Goal: Information Seeking & Learning: Learn about a topic

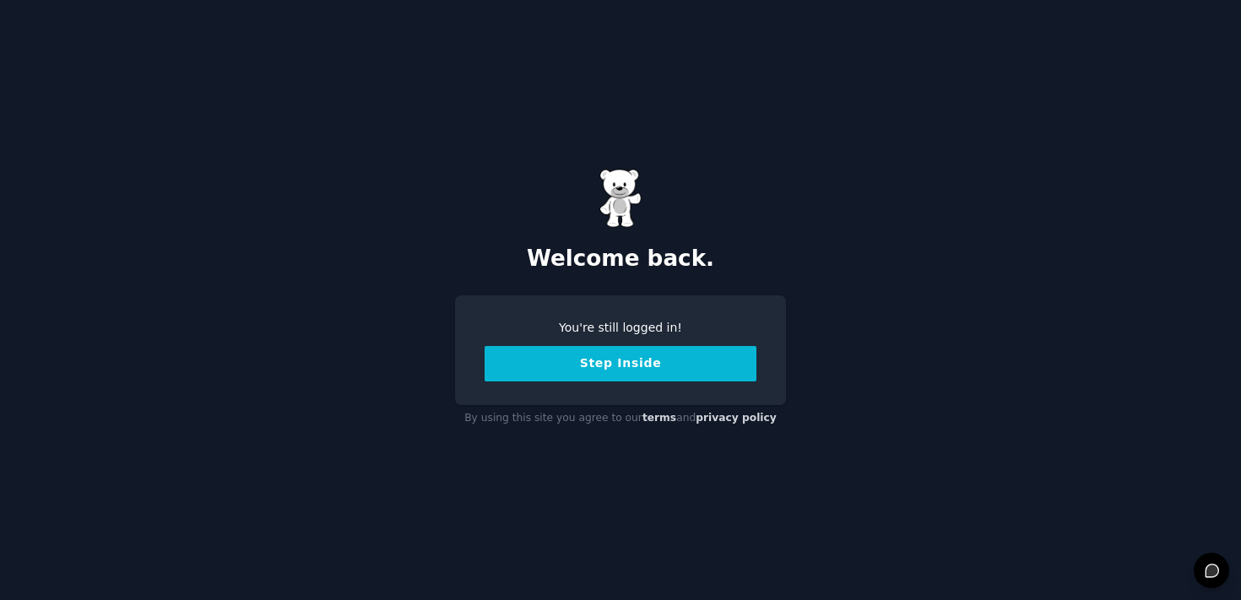
click at [604, 360] on button "Step Inside" at bounding box center [621, 363] width 272 height 35
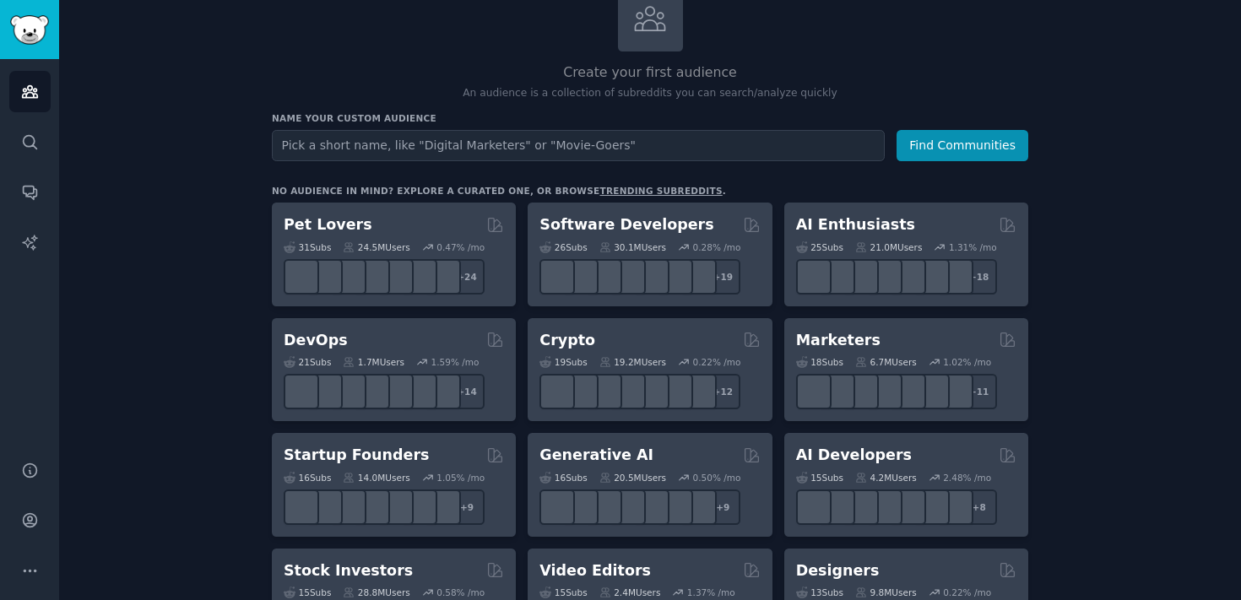
scroll to position [122, 0]
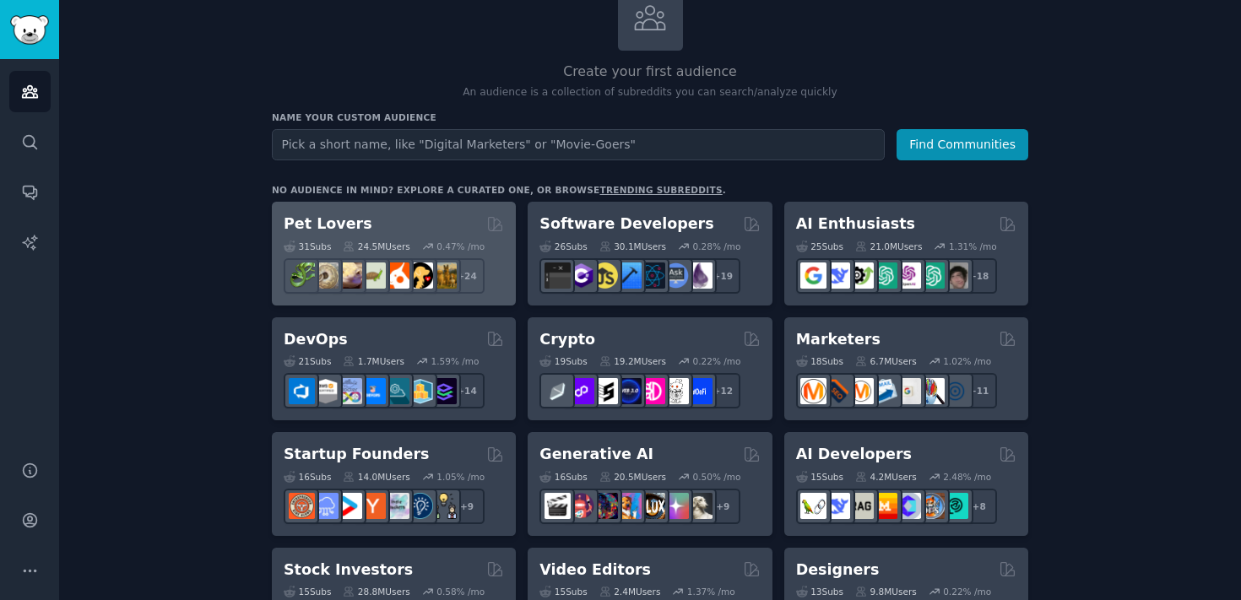
click at [360, 244] on div "24.5M Users" at bounding box center [376, 247] width 67 height 12
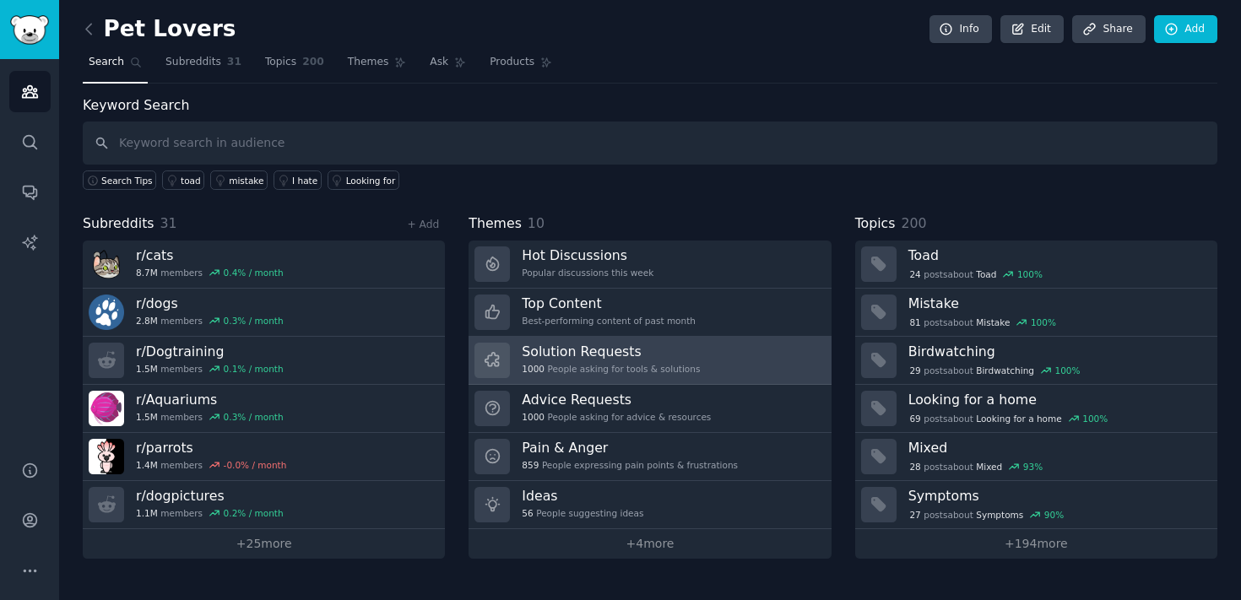
click at [668, 377] on div "Solution Requests 1000 People asking for tools & solutions" at bounding box center [611, 360] width 178 height 35
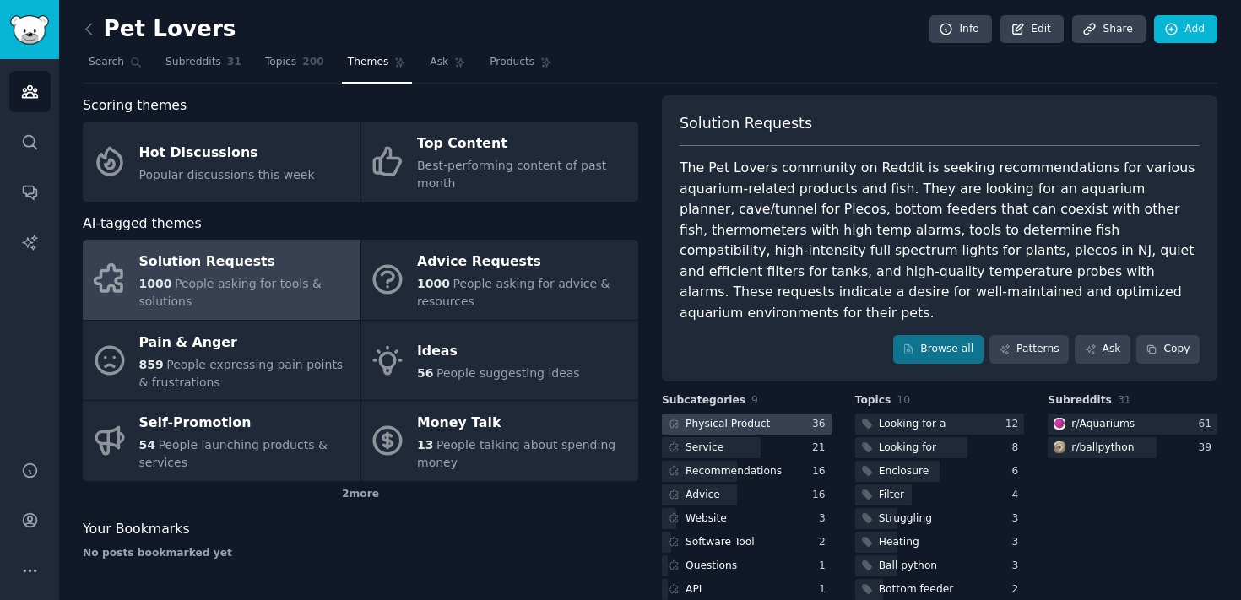
click at [765, 414] on div "Physical Product" at bounding box center [717, 424] width 111 height 21
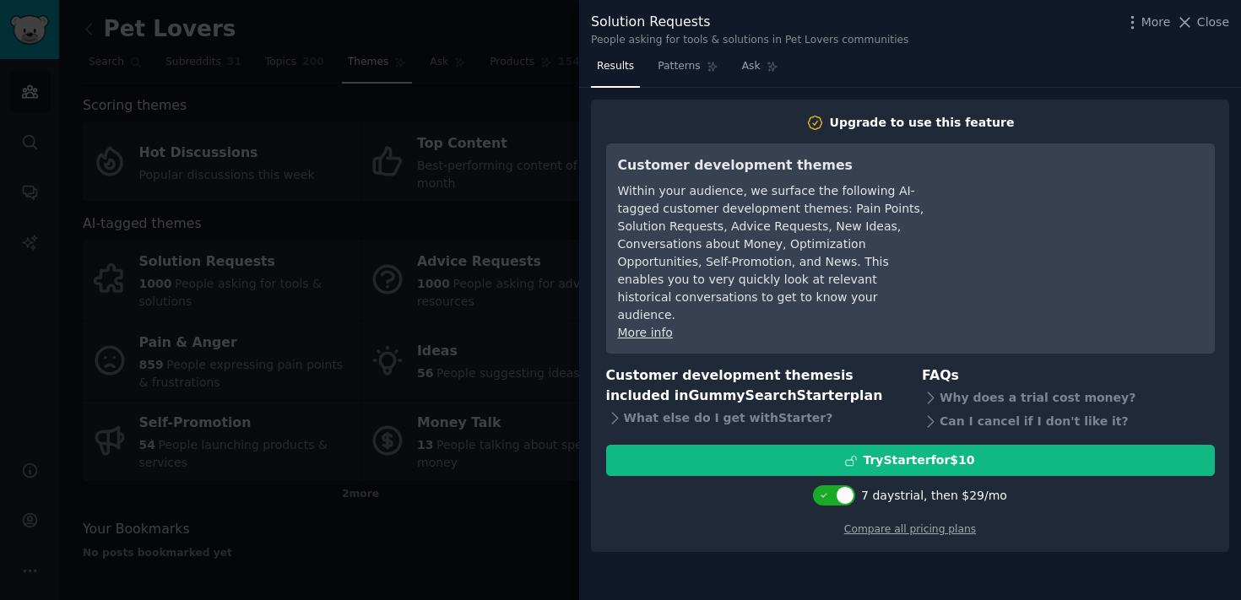
click at [573, 163] on div at bounding box center [620, 300] width 1241 height 600
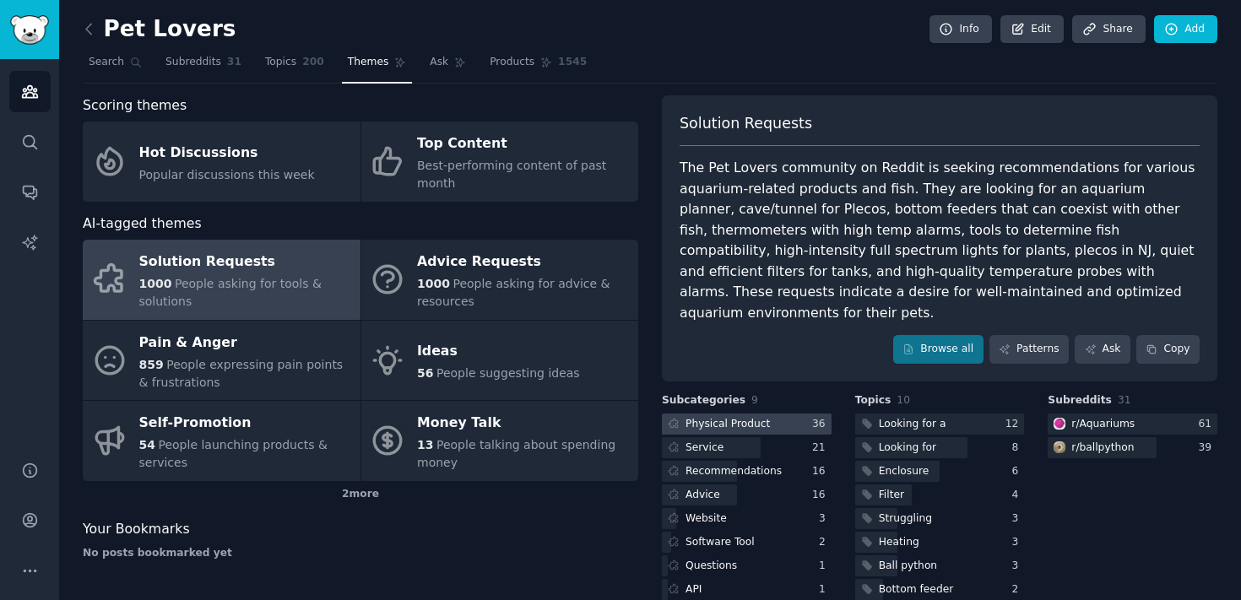
scroll to position [52, 0]
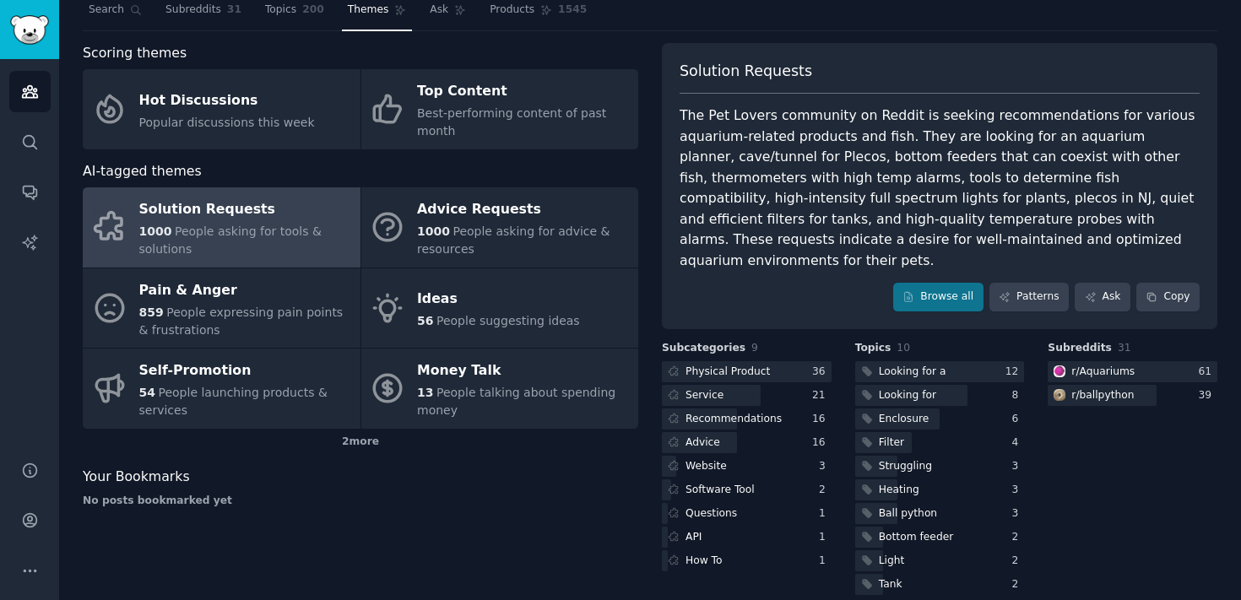
click at [278, 240] on div "1000 People asking for tools & solutions" at bounding box center [245, 240] width 213 height 35
click at [879, 365] on div "Looking for a" at bounding box center [913, 372] width 68 height 15
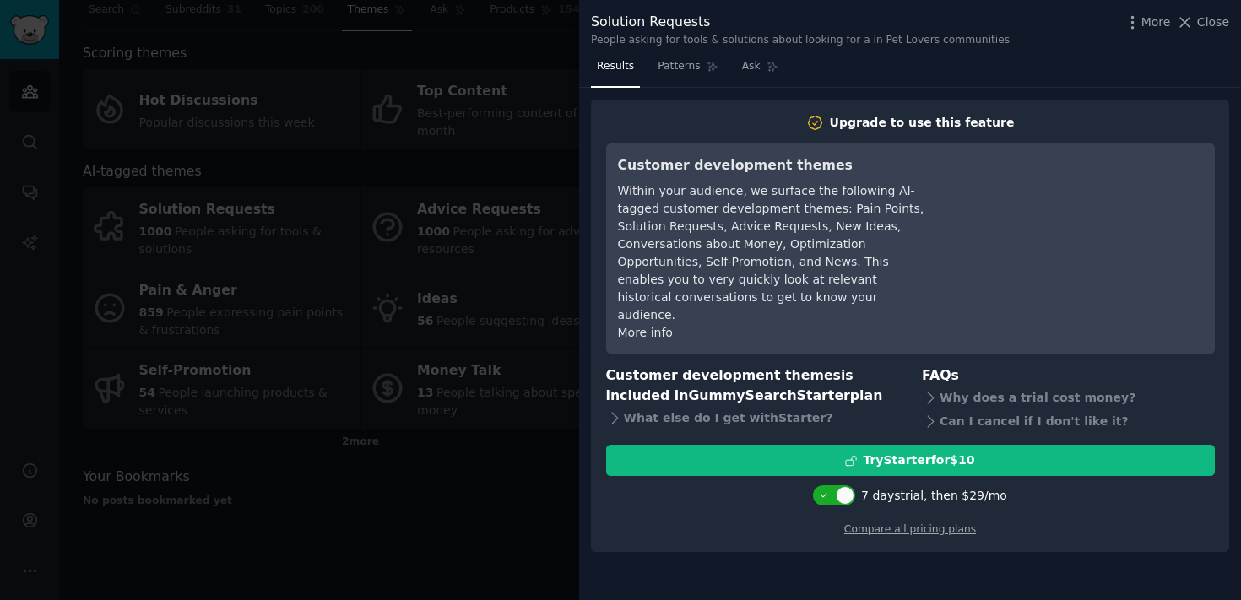
click at [485, 194] on div at bounding box center [620, 300] width 1241 height 600
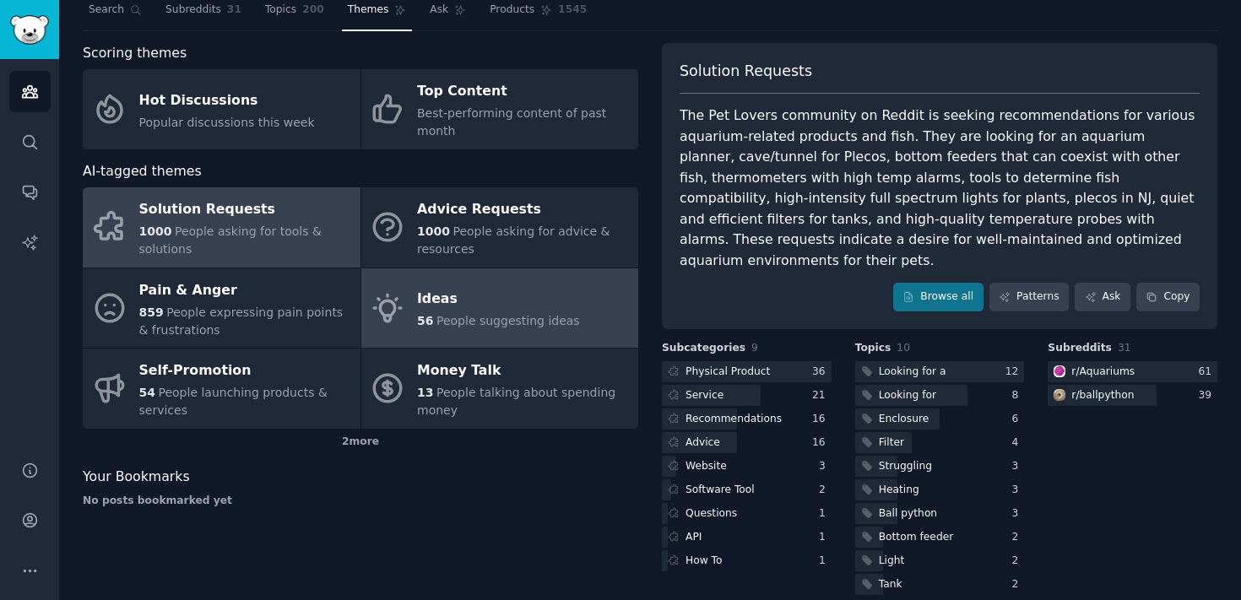
click at [439, 329] on div "56 People suggesting ideas" at bounding box center [498, 321] width 163 height 18
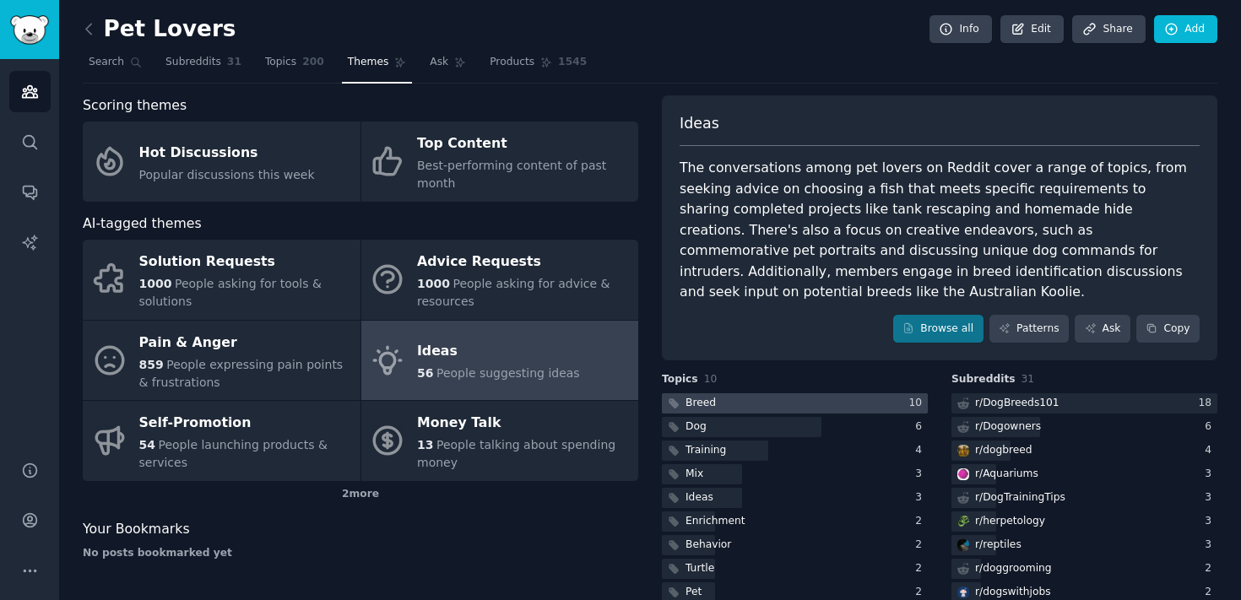
click at [789, 393] on div at bounding box center [795, 403] width 266 height 21
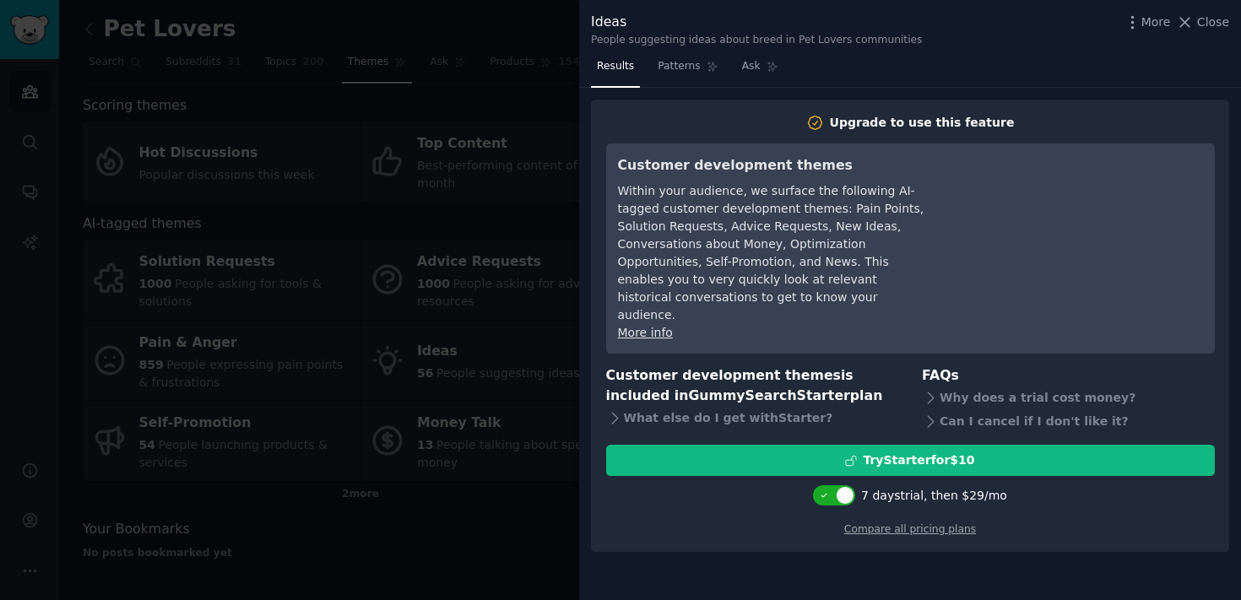
click at [400, 358] on div at bounding box center [620, 300] width 1241 height 600
